Goal: Navigation & Orientation: Find specific page/section

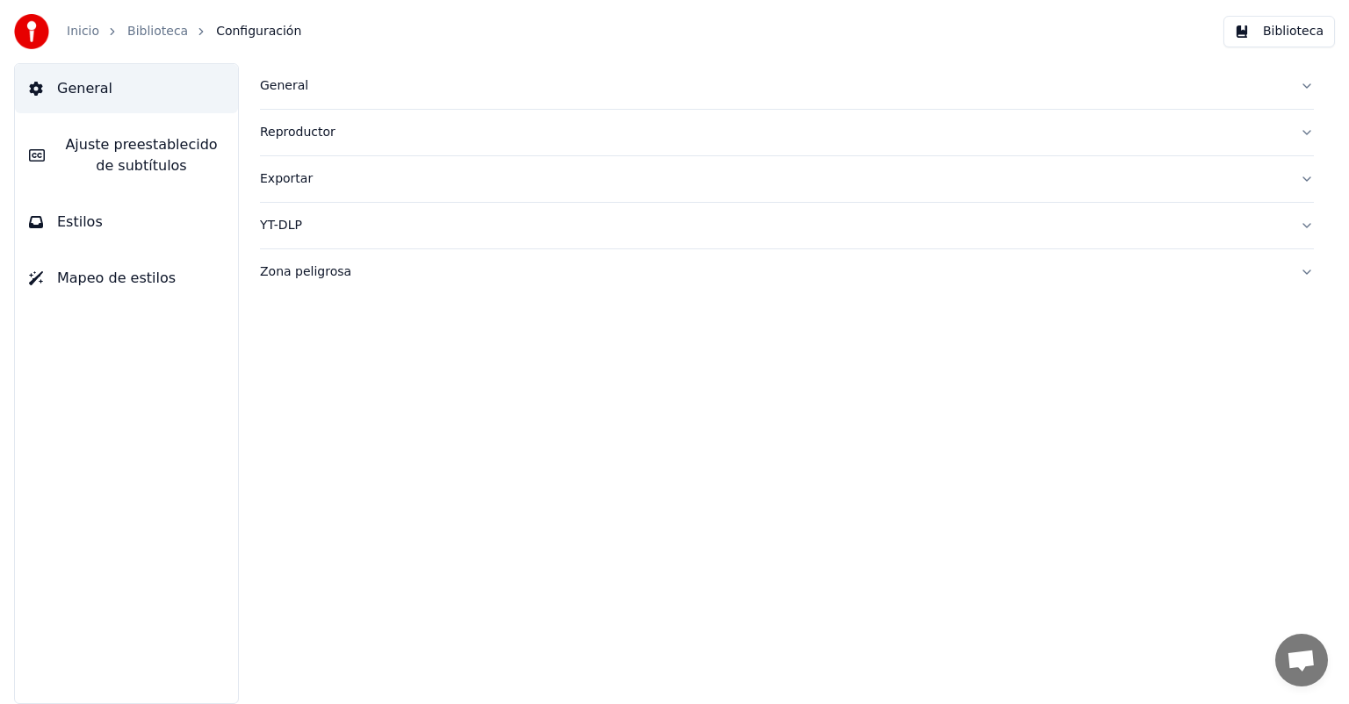
click at [167, 32] on link "Biblioteca" at bounding box center [157, 32] width 61 height 18
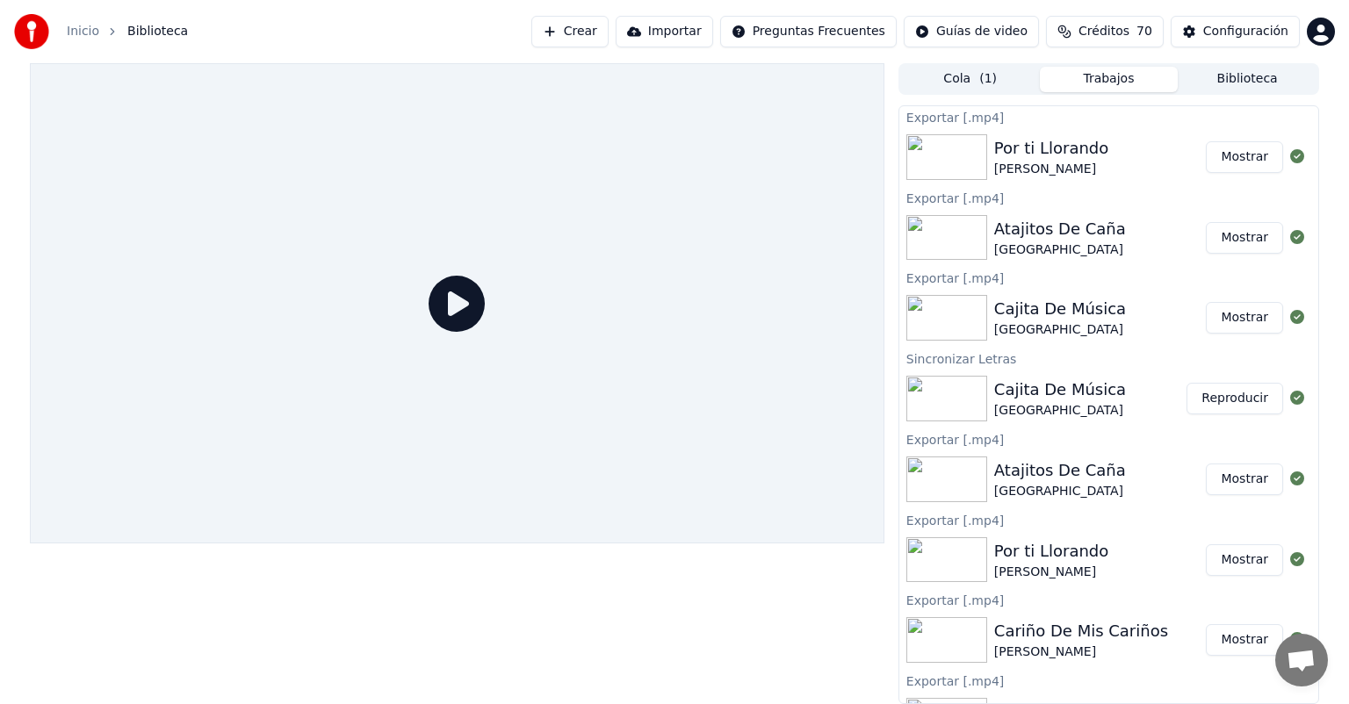
click at [97, 3] on div "Inicio Biblioteca Crear Importar Preguntas Frecuentes Guías de video Créditos 7…" at bounding box center [674, 31] width 1349 height 63
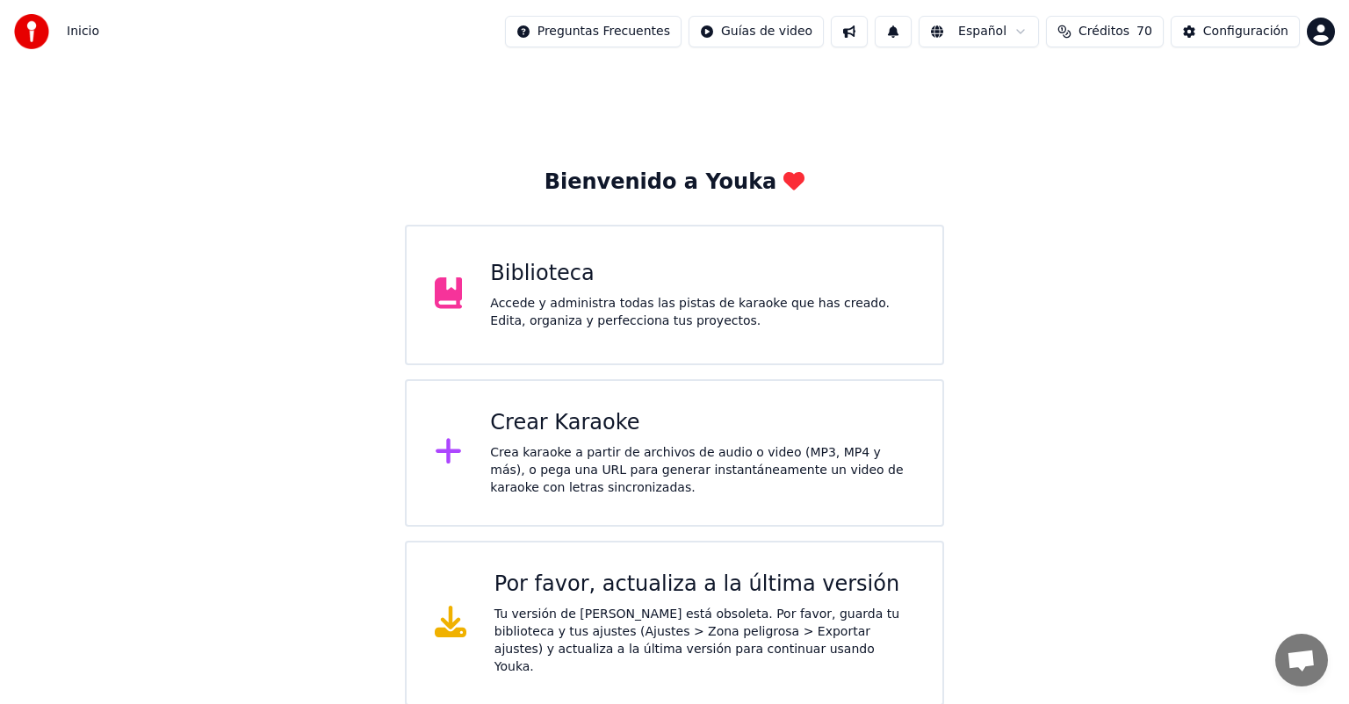
click at [734, 299] on div "Accede y administra todas las pistas de karaoke que has creado. Edita, organiza…" at bounding box center [702, 312] width 424 height 35
